Goal: Information Seeking & Learning: Learn about a topic

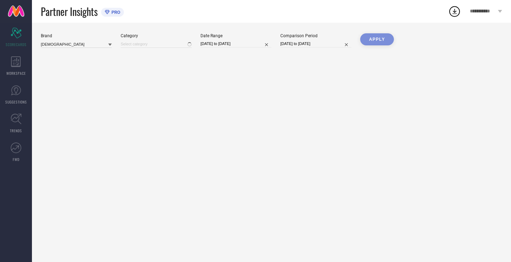
type input "All"
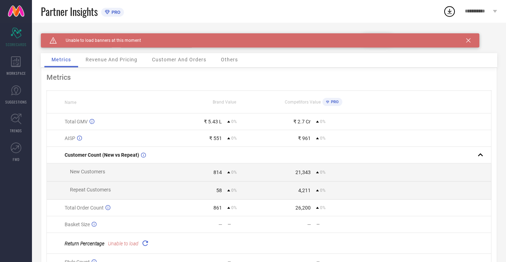
click at [471, 39] on div "Caution Created with Sketch. Unable to load banners at this moment" at bounding box center [260, 40] width 438 height 14
click at [473, 39] on div "Caution Created with Sketch. Unable to load banners at this moment" at bounding box center [260, 40] width 438 height 14
click at [466, 40] on icon at bounding box center [468, 40] width 4 height 4
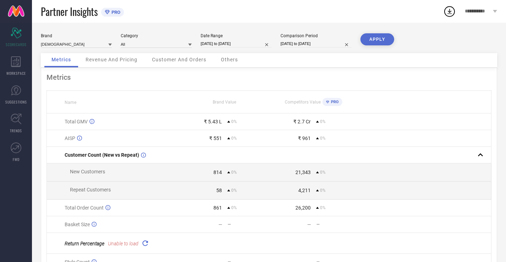
select select "8"
select select "2025"
select select "9"
select select "2025"
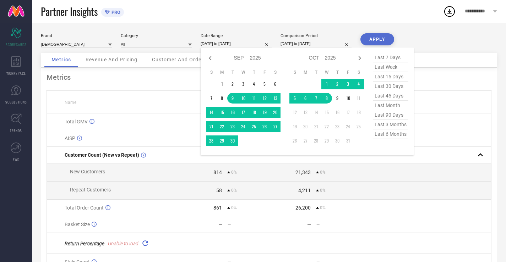
click at [214, 45] on input "[DATE] to [DATE]" at bounding box center [235, 43] width 71 height 7
click at [381, 84] on span "last 30 days" at bounding box center [389, 87] width 35 height 10
type input "[DATE] to [DATE]"
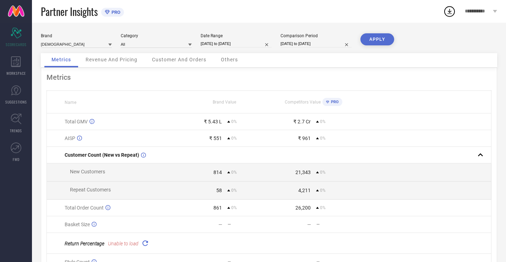
select select "8"
select select "2025"
select select "9"
select select "2025"
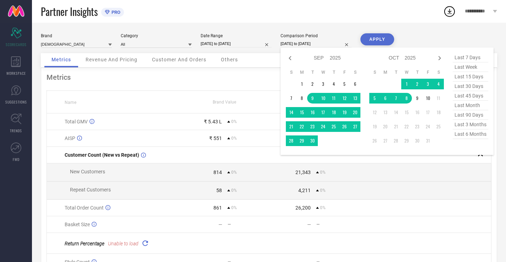
click at [328, 45] on input "[DATE] to [DATE]" at bounding box center [315, 43] width 71 height 7
click at [463, 88] on span "last 30 days" at bounding box center [469, 87] width 35 height 10
type input "[DATE] to [DATE]"
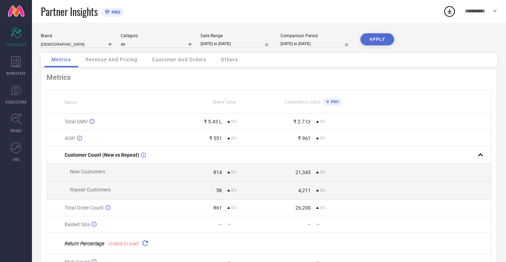
click at [380, 37] on button "APPLY" at bounding box center [377, 39] width 34 height 12
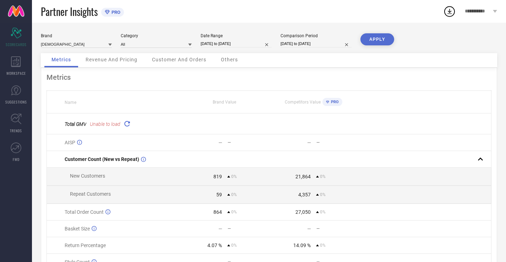
click at [128, 123] on icon at bounding box center [127, 124] width 8 height 8
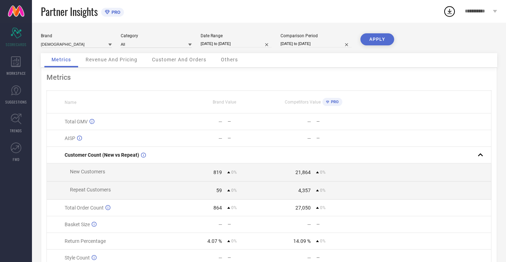
click at [101, 54] on div "Revenue And Pricing" at bounding box center [111, 60] width 66 height 14
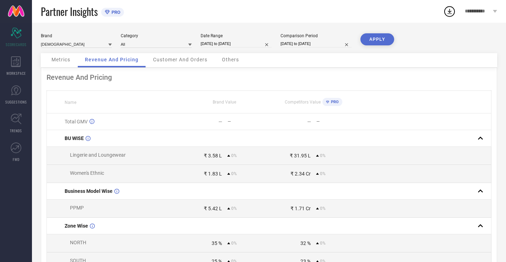
click at [160, 65] on div "Customer And Orders" at bounding box center [180, 60] width 68 height 14
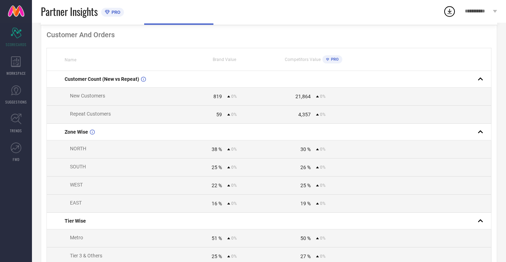
scroll to position [106, 0]
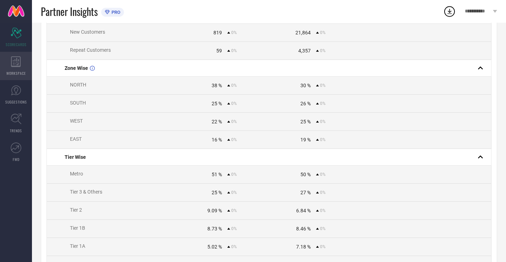
click at [1, 75] on div "WORKSPACE" at bounding box center [16, 66] width 32 height 28
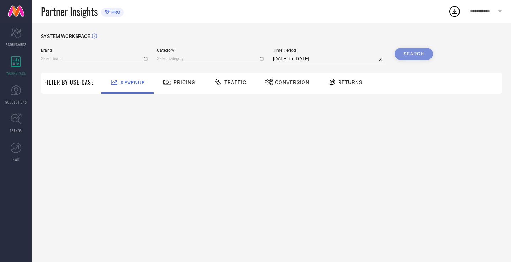
type input "[DEMOGRAPHIC_DATA]"
type input "All"
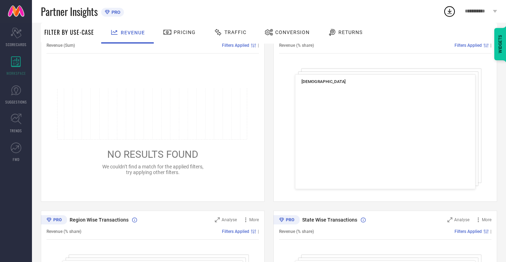
scroll to position [106, 0]
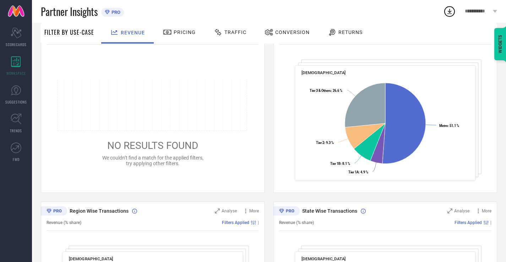
click at [169, 40] on div "Pricing" at bounding box center [179, 33] width 50 height 21
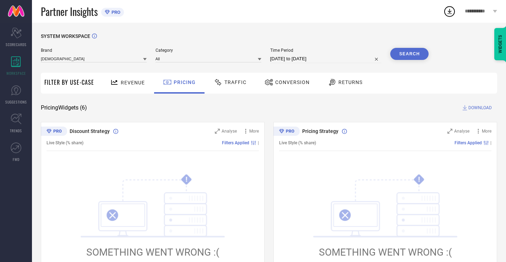
click at [217, 90] on div "Traffic" at bounding box center [230, 83] width 50 height 21
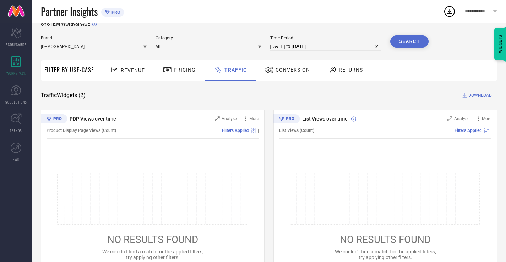
scroll to position [13, 0]
click at [274, 66] on div "Conversion" at bounding box center [287, 70] width 49 height 12
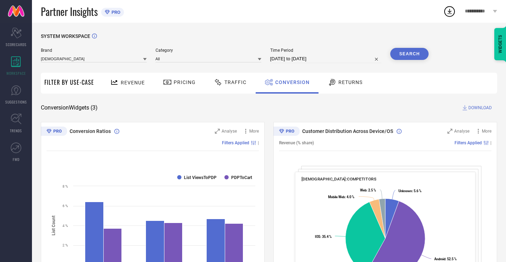
click at [344, 85] on span "Returns" at bounding box center [350, 82] width 24 height 6
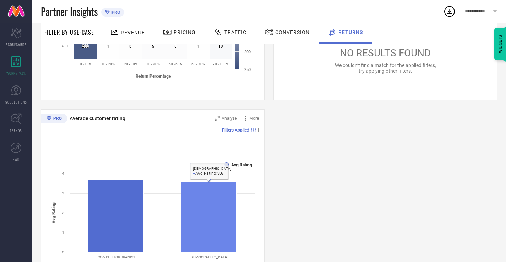
scroll to position [350, 0]
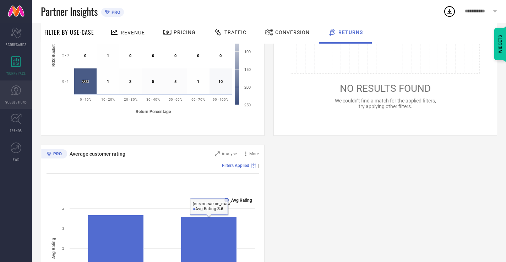
click at [12, 97] on link "SUGGESTIONS" at bounding box center [16, 95] width 32 height 28
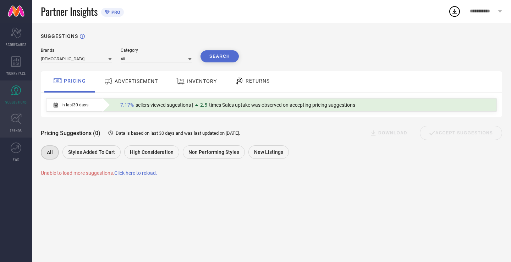
click at [0, 136] on link "TRENDS" at bounding box center [16, 123] width 32 height 28
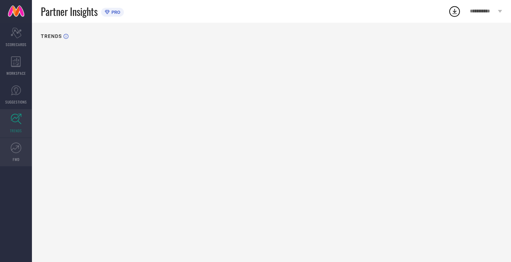
click at [19, 157] on span "FWD" at bounding box center [16, 159] width 7 height 5
